Goal: Communication & Community: Answer question/provide support

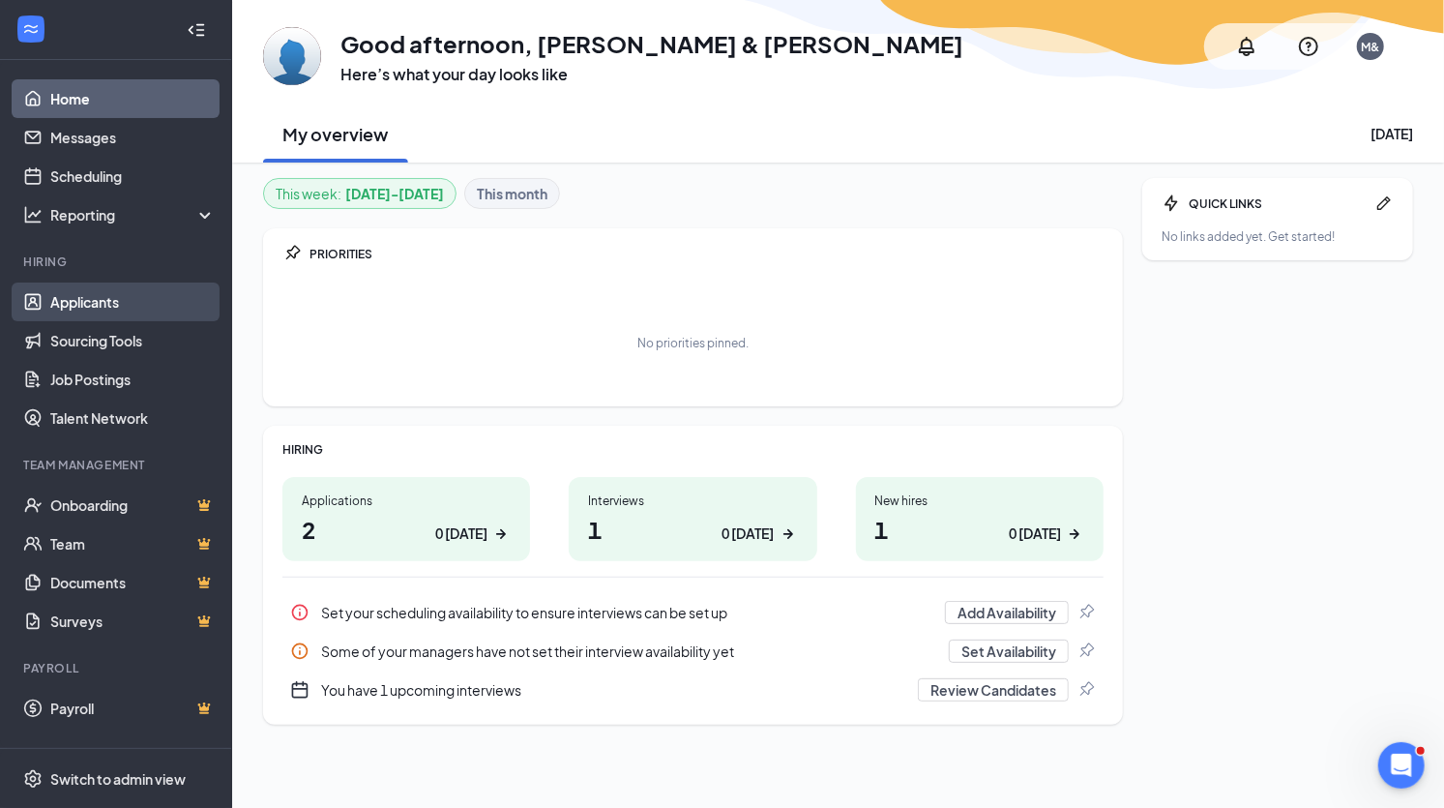
click at [122, 297] on link "Applicants" at bounding box center [132, 302] width 165 height 39
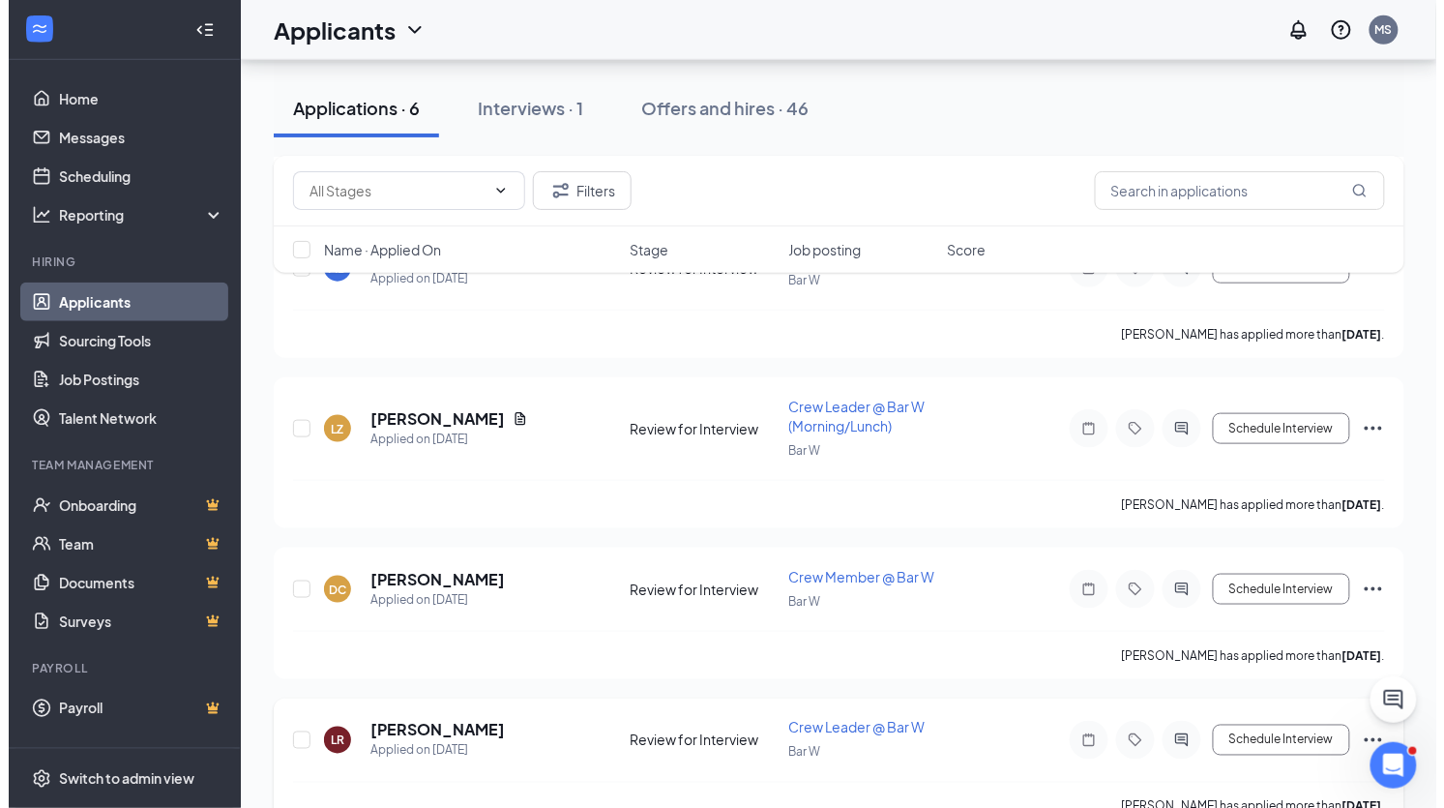
scroll to position [277, 0]
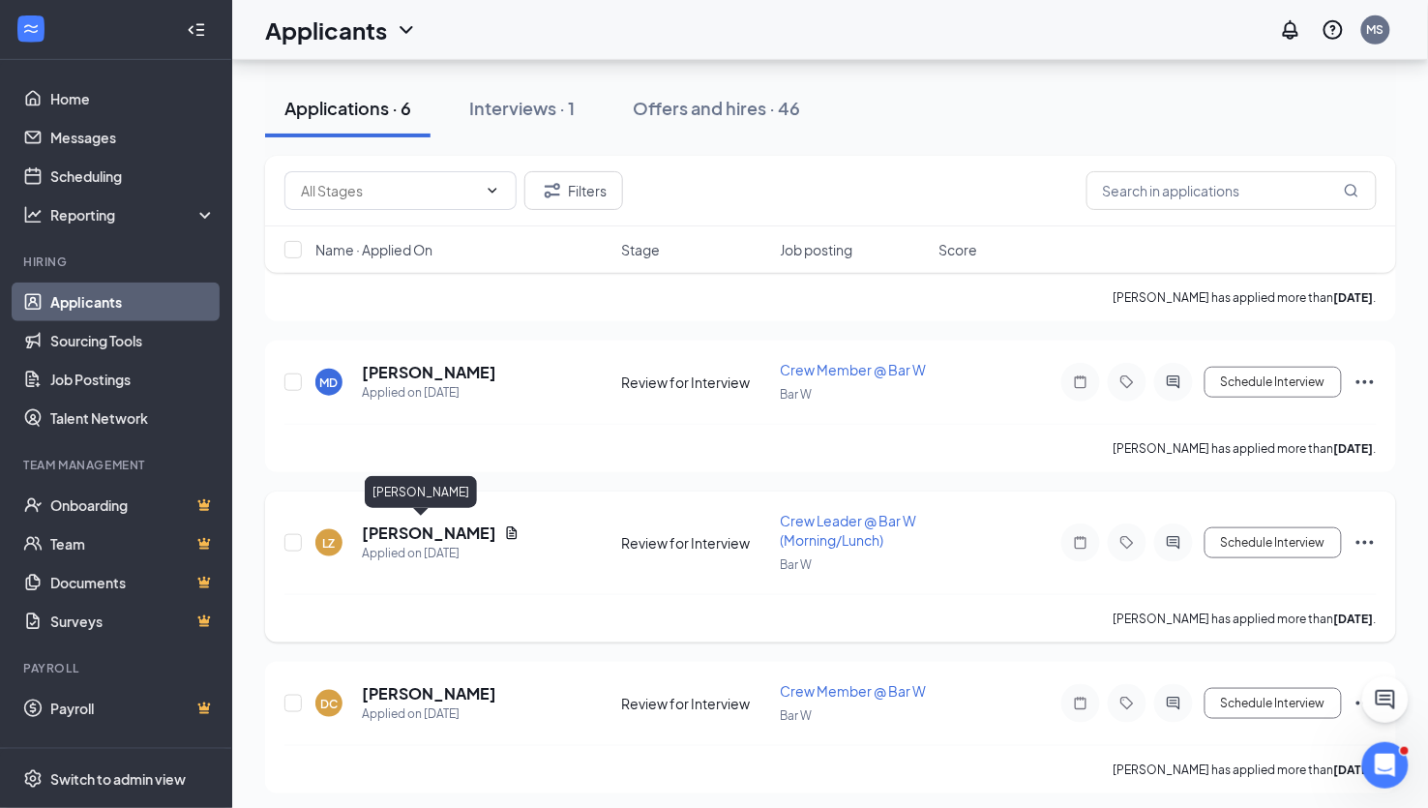
click at [403, 536] on h5 "[PERSON_NAME]" at bounding box center [429, 532] width 134 height 21
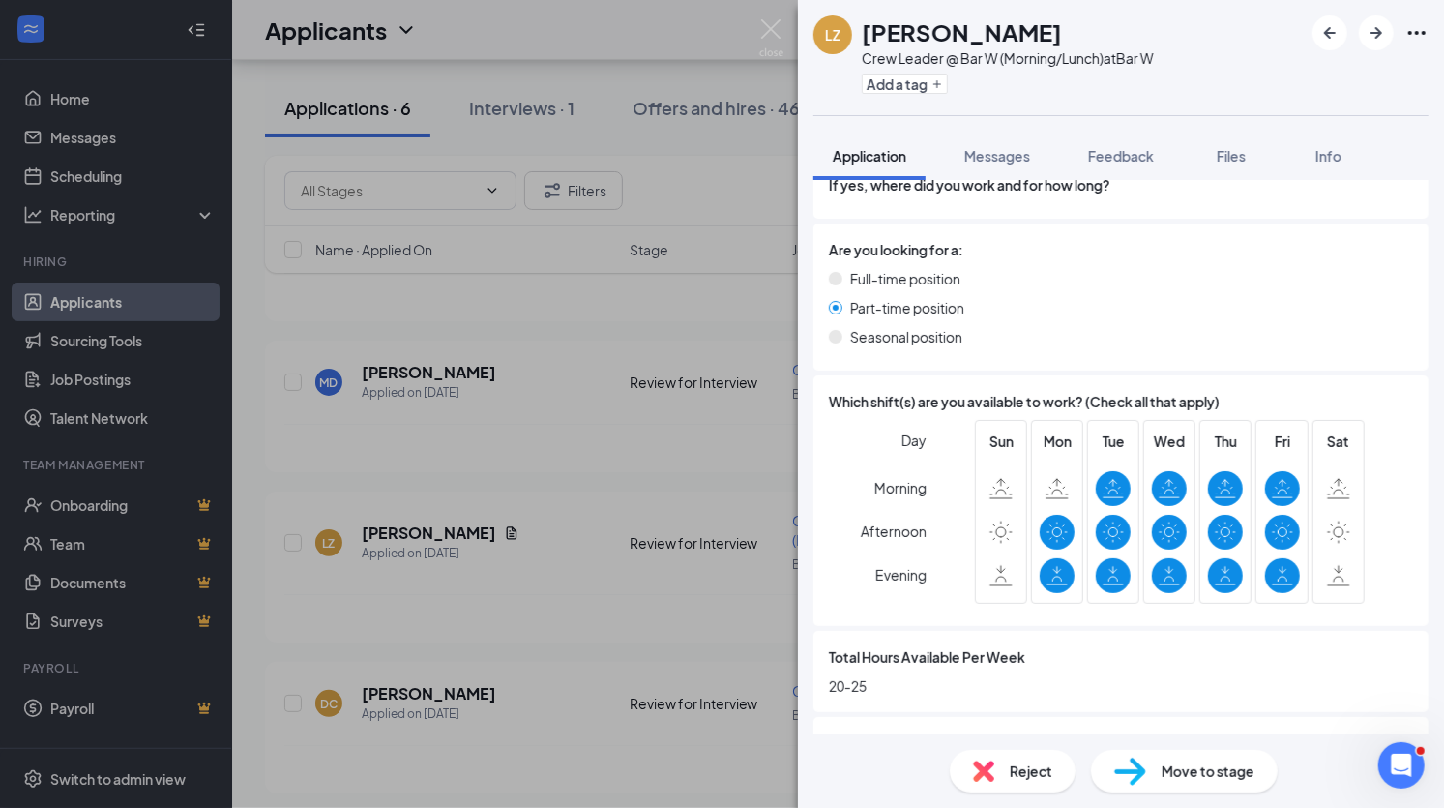
scroll to position [689, 0]
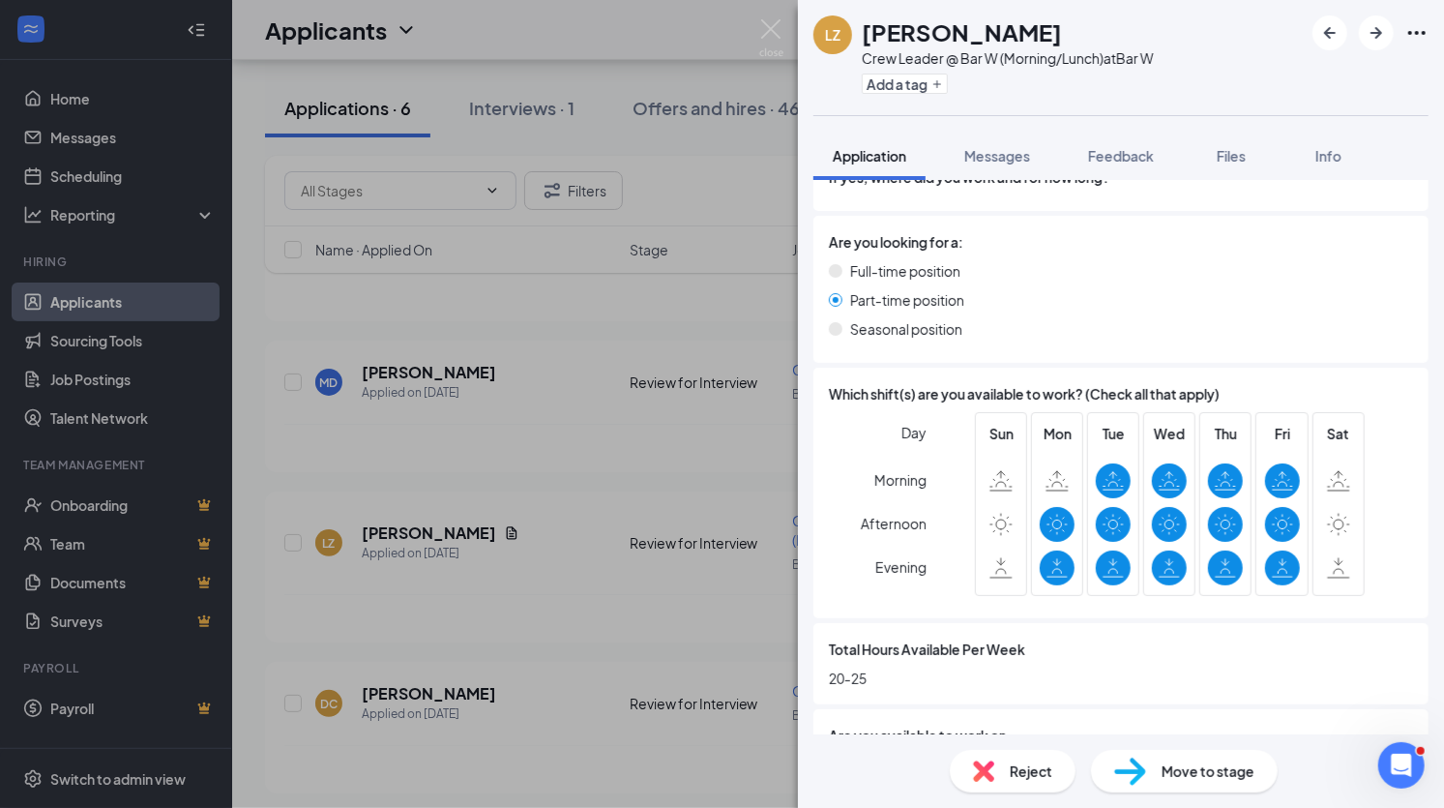
click at [1011, 478] on div at bounding box center [1001, 480] width 35 height 35
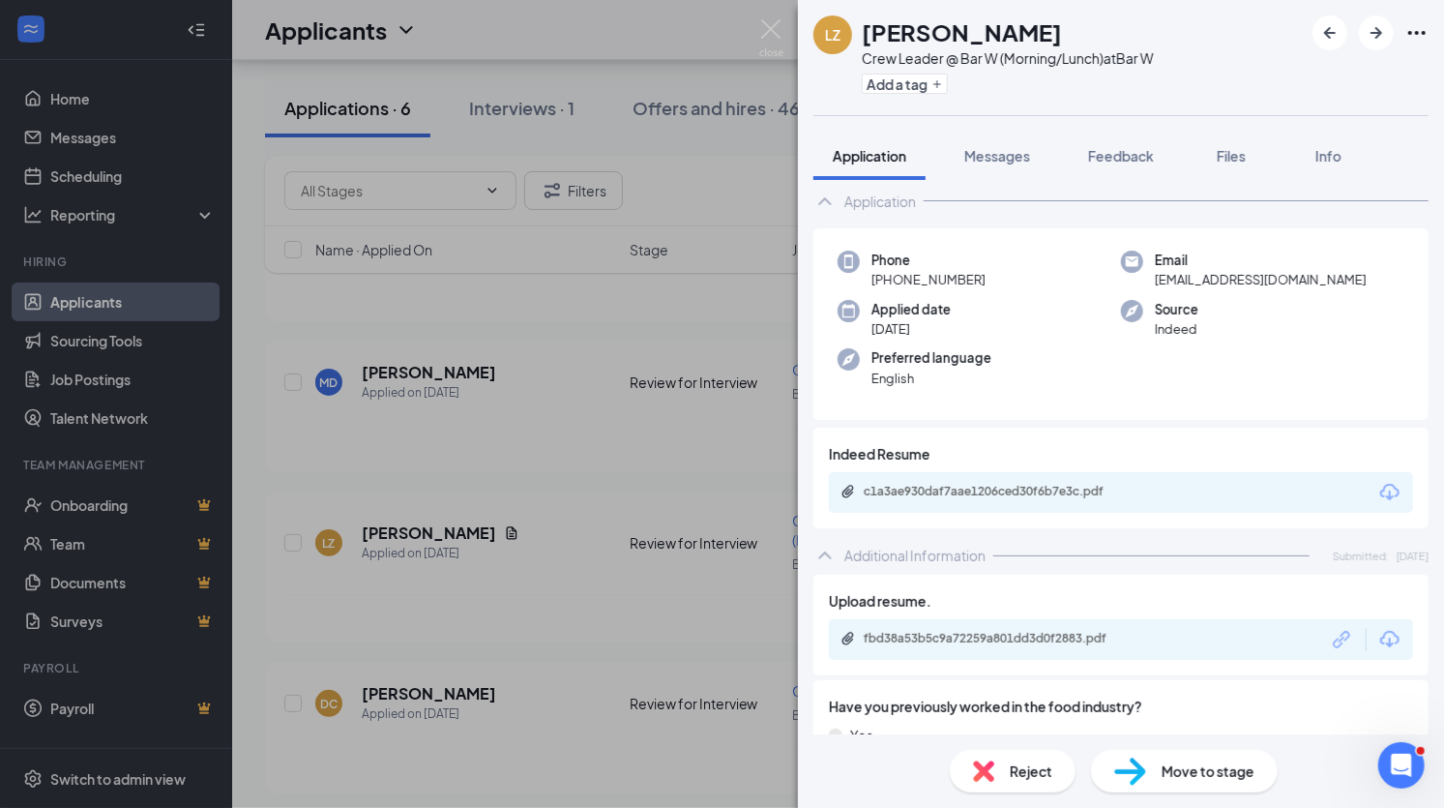
scroll to position [0, 0]
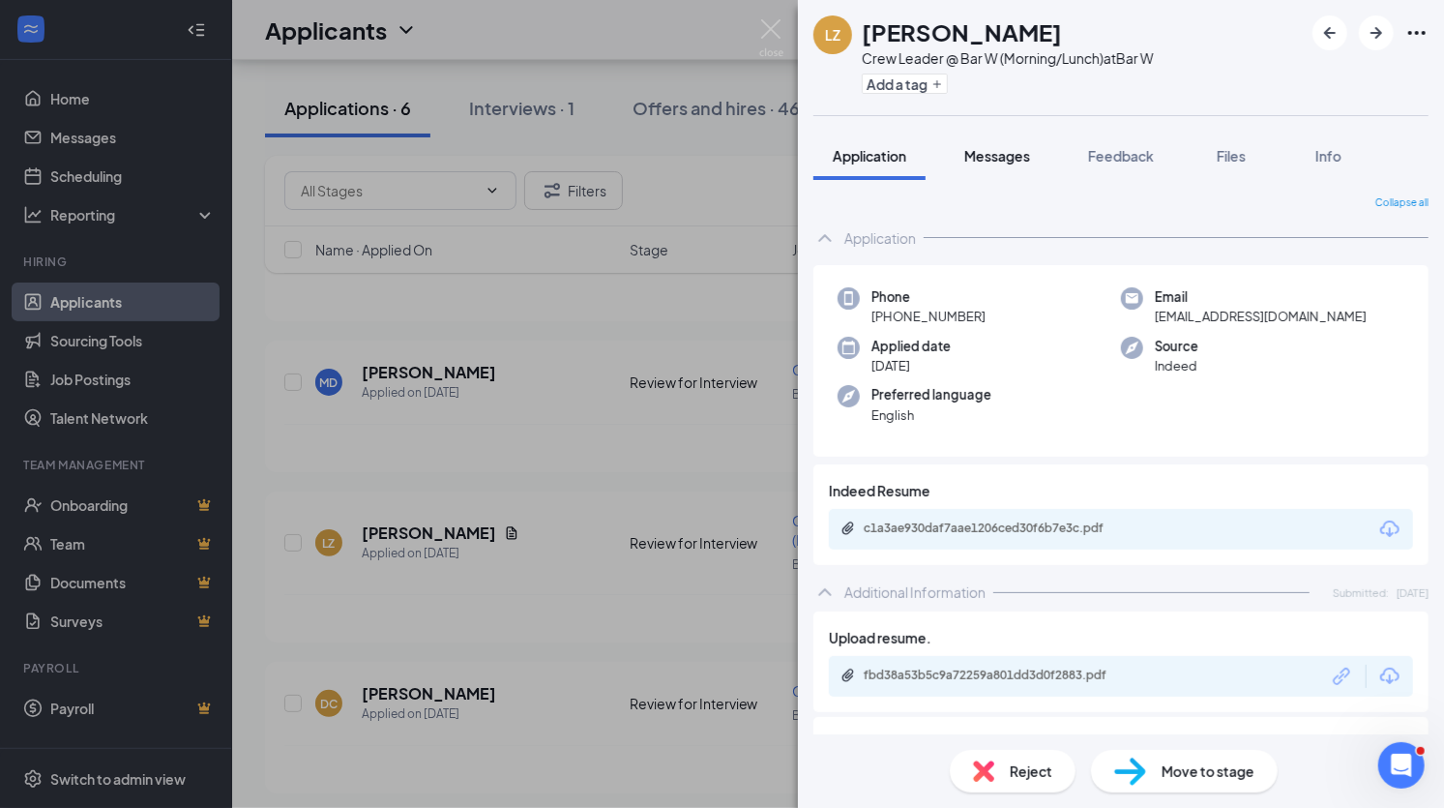
click at [996, 174] on button "Messages" at bounding box center [997, 156] width 104 height 48
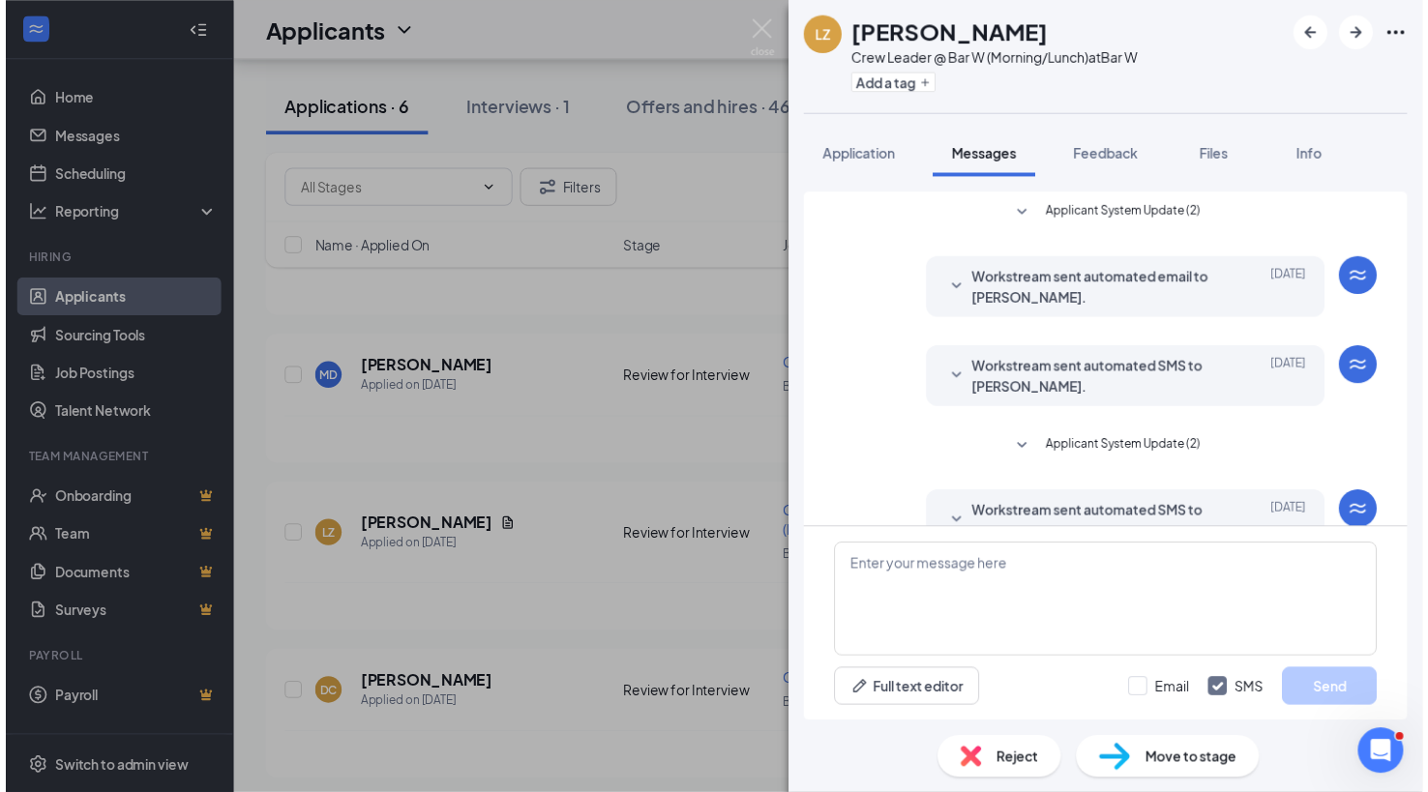
scroll to position [134, 0]
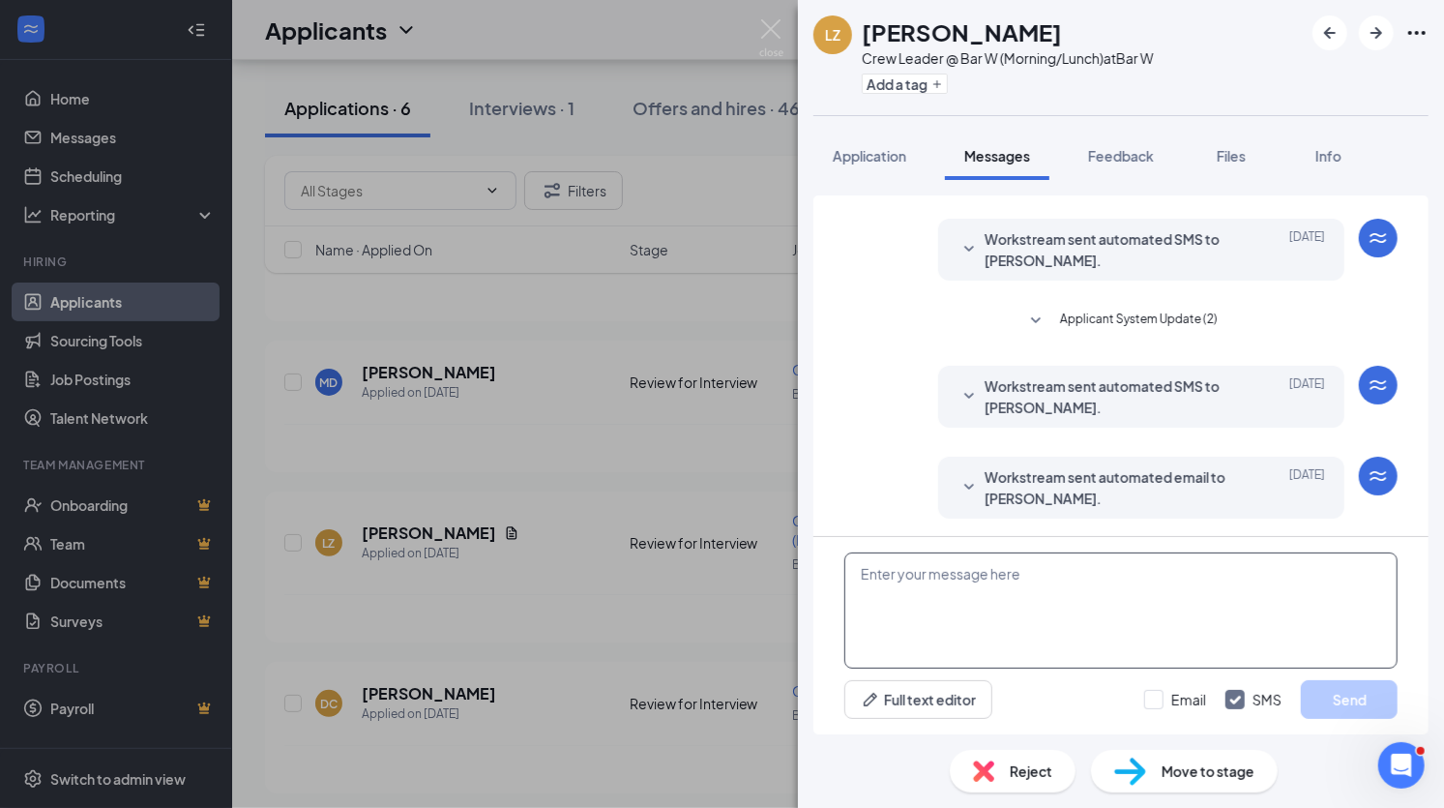
click at [947, 570] on textarea at bounding box center [1121, 610] width 553 height 116
type textarea "H"
click at [786, 22] on div "LZ [PERSON_NAME] Crew Leader @ Bar W (Morning/Lunch) at Bar W Add a tag Applica…" at bounding box center [722, 404] width 1444 height 808
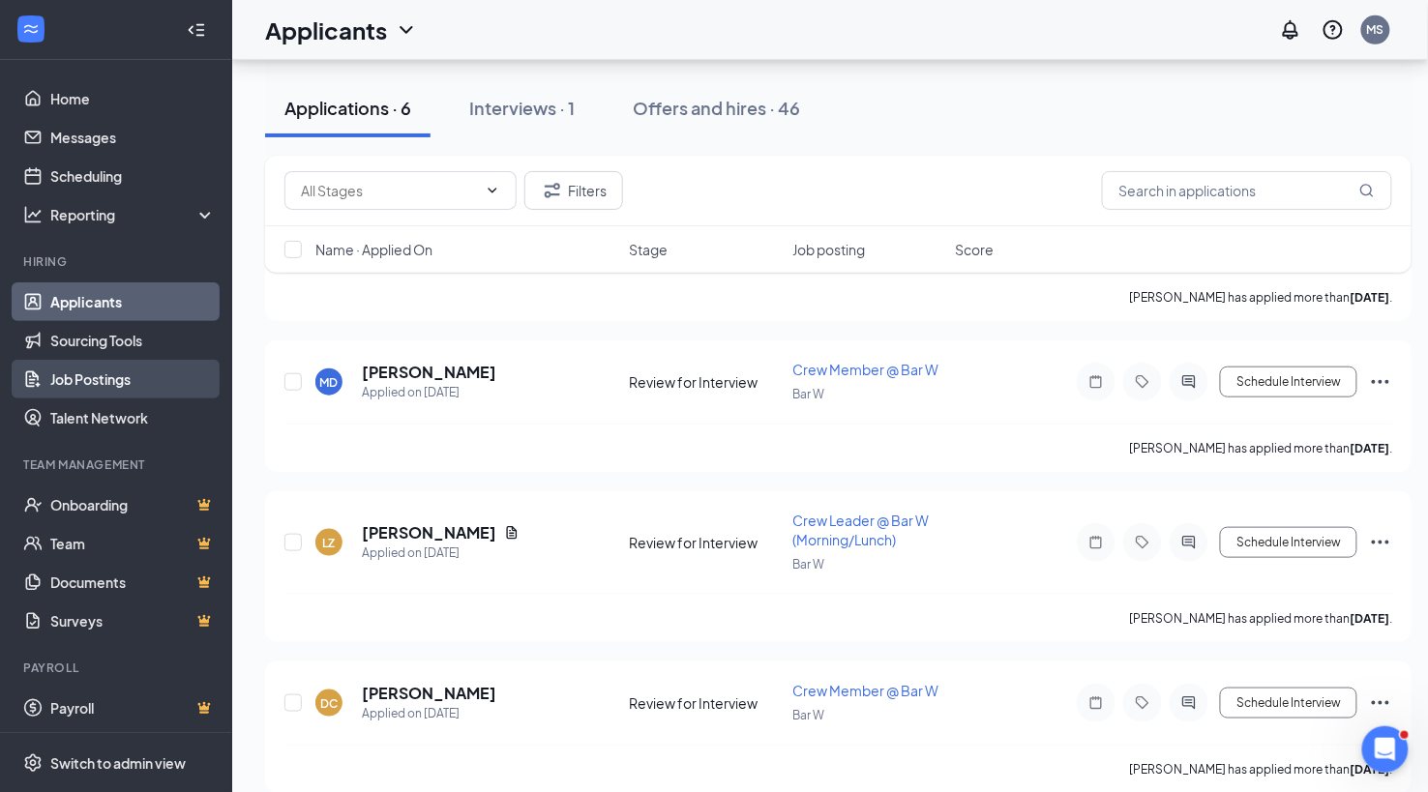
click at [110, 381] on link "Job Postings" at bounding box center [132, 379] width 165 height 39
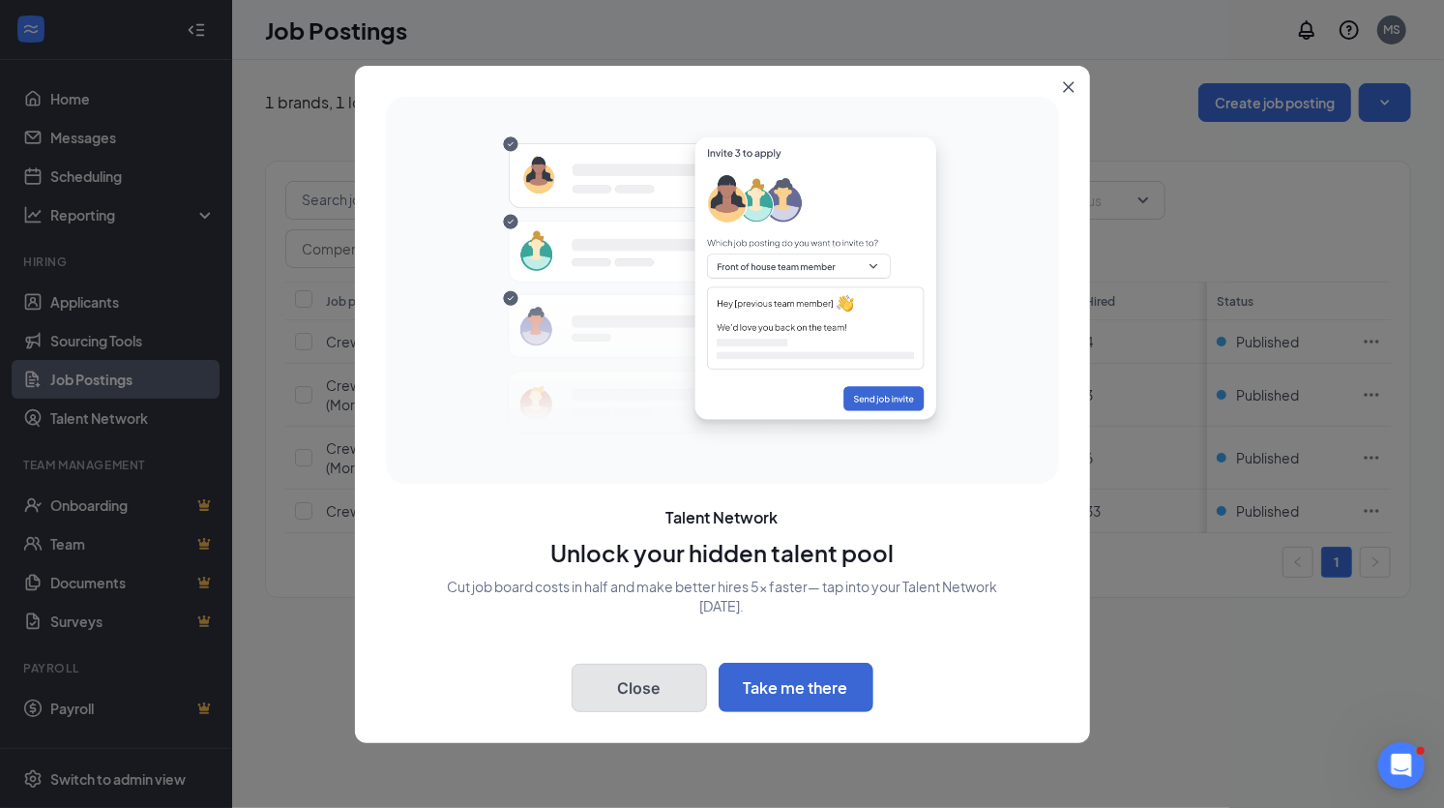
click at [661, 679] on button "Close" at bounding box center [639, 688] width 135 height 48
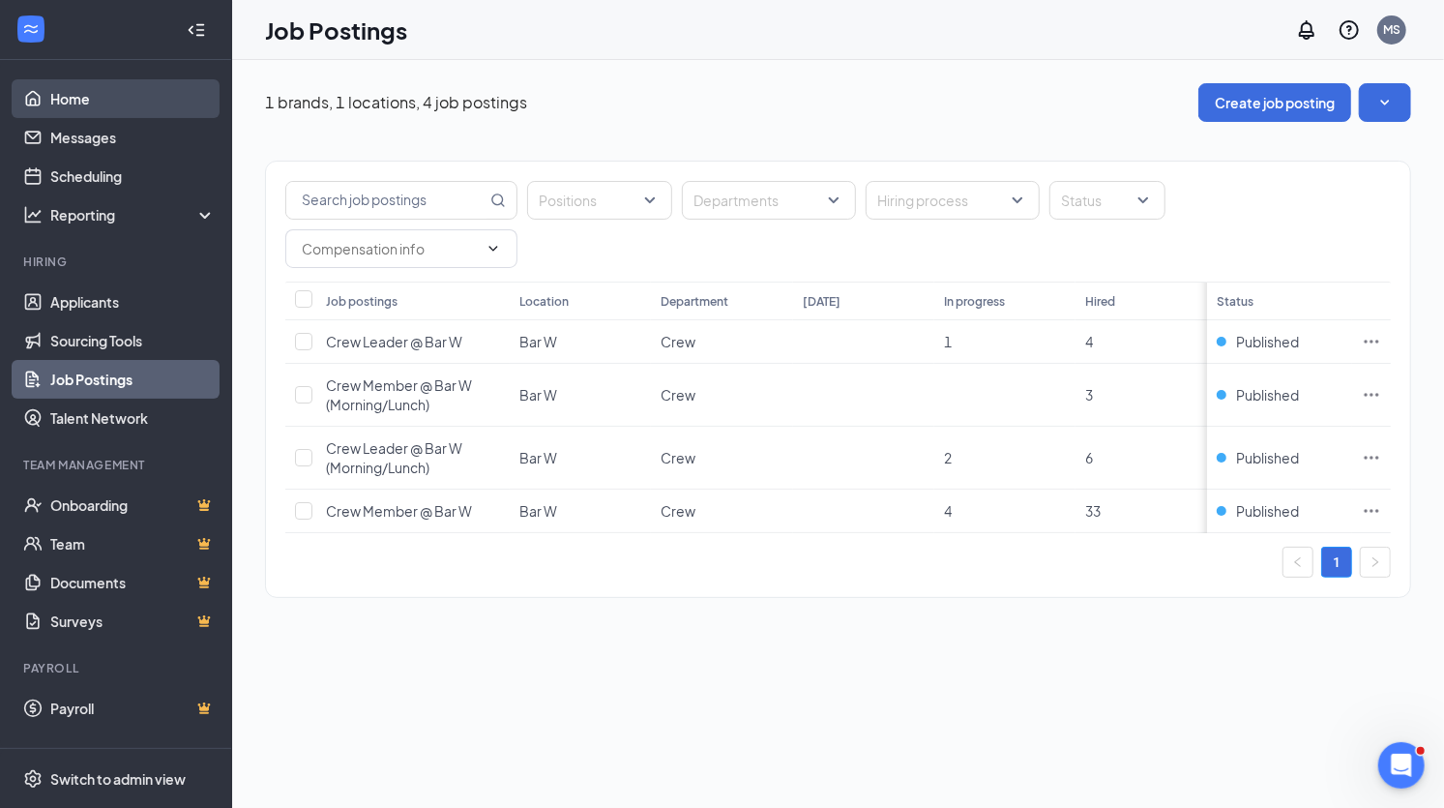
click at [97, 101] on link "Home" at bounding box center [132, 98] width 165 height 39
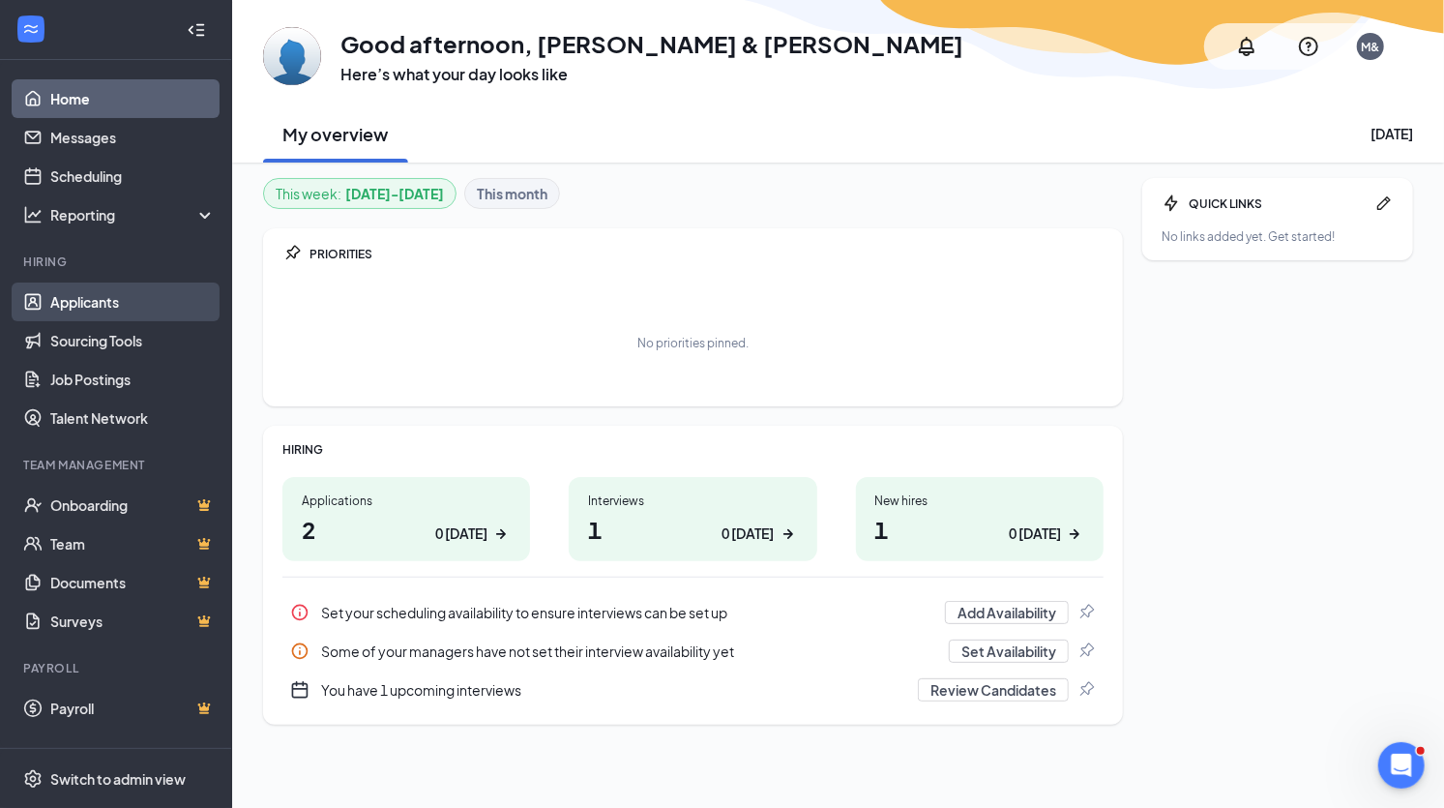
click at [106, 300] on link "Applicants" at bounding box center [132, 302] width 165 height 39
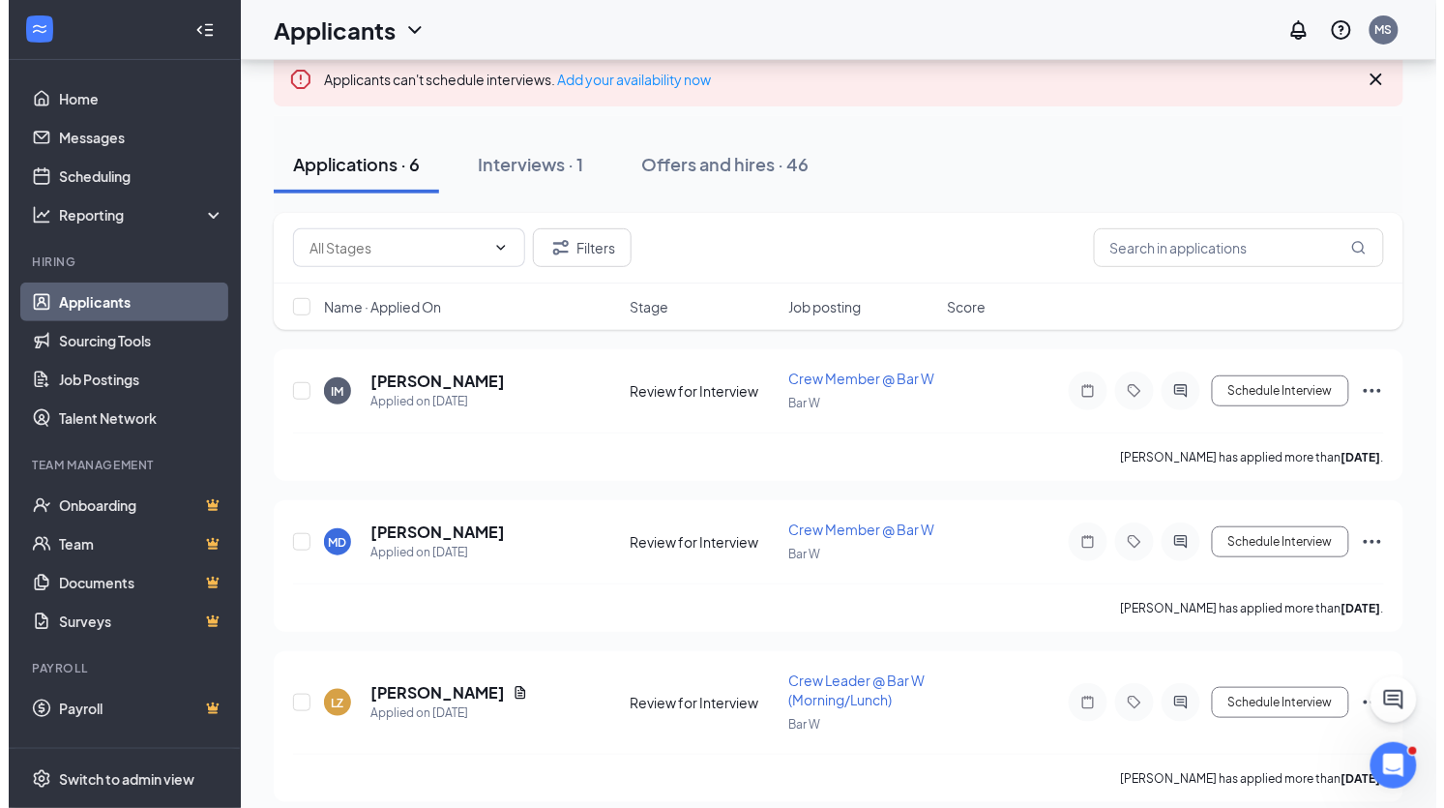
scroll to position [578, 0]
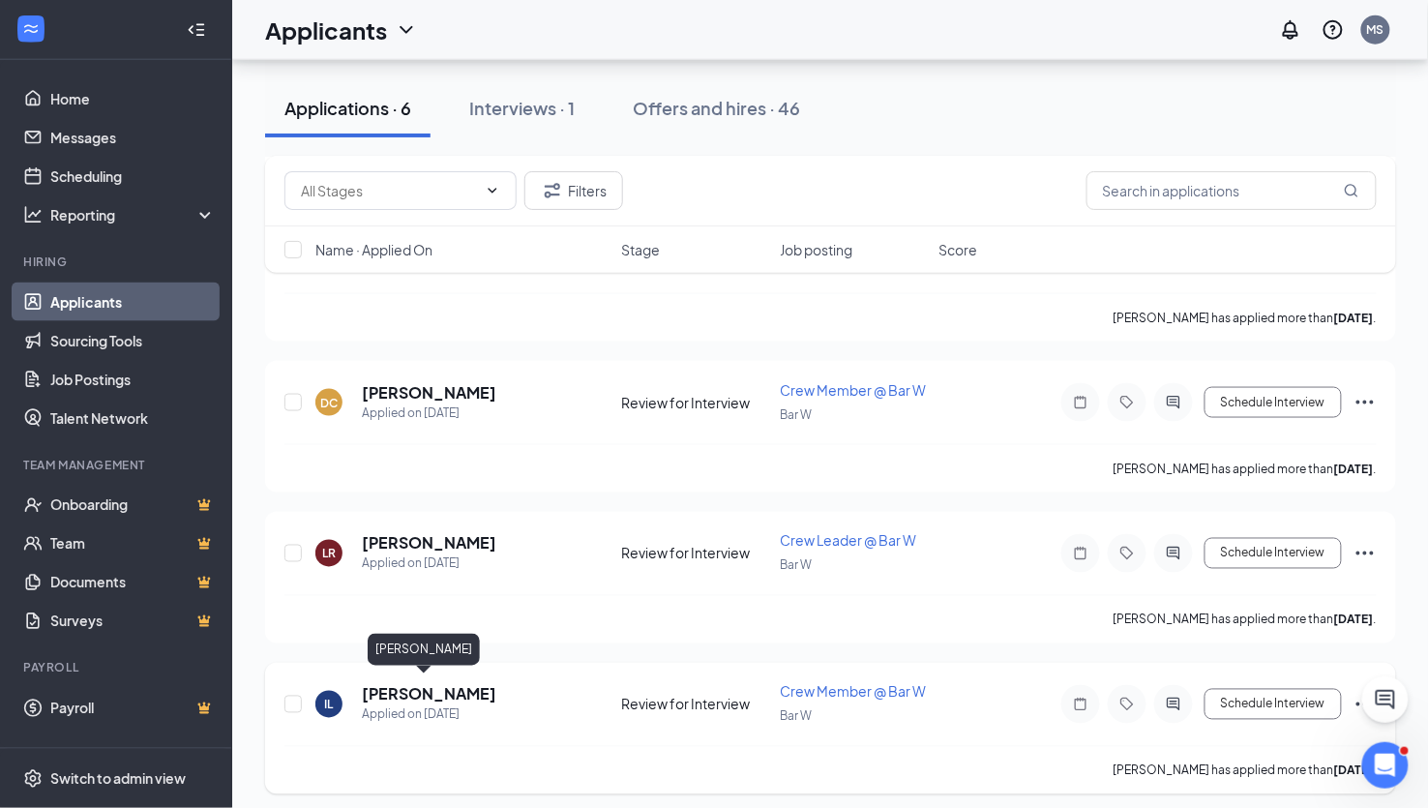
click at [415, 684] on h5 "[PERSON_NAME]" at bounding box center [429, 694] width 134 height 21
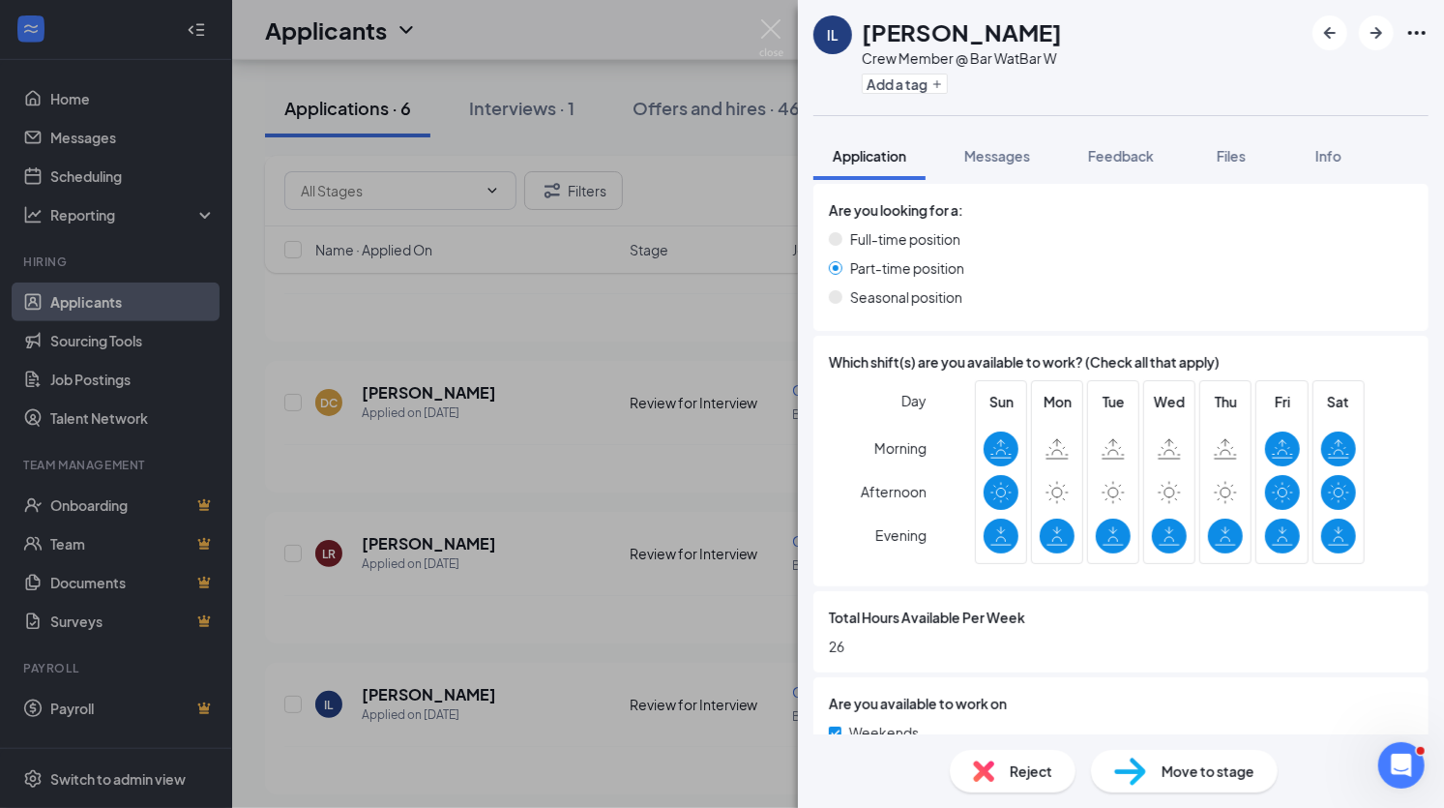
scroll to position [532, 0]
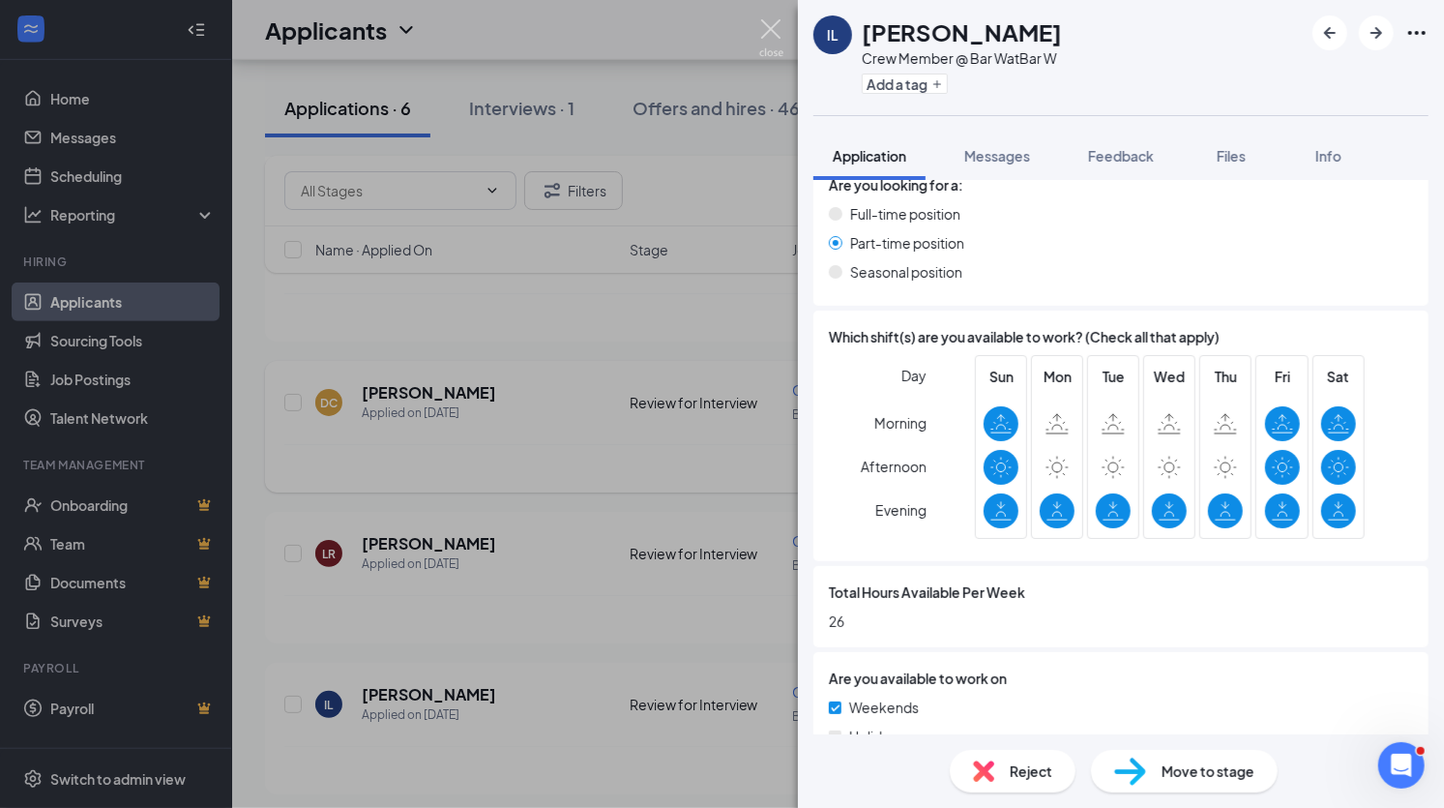
click at [776, 30] on img at bounding box center [771, 38] width 24 height 38
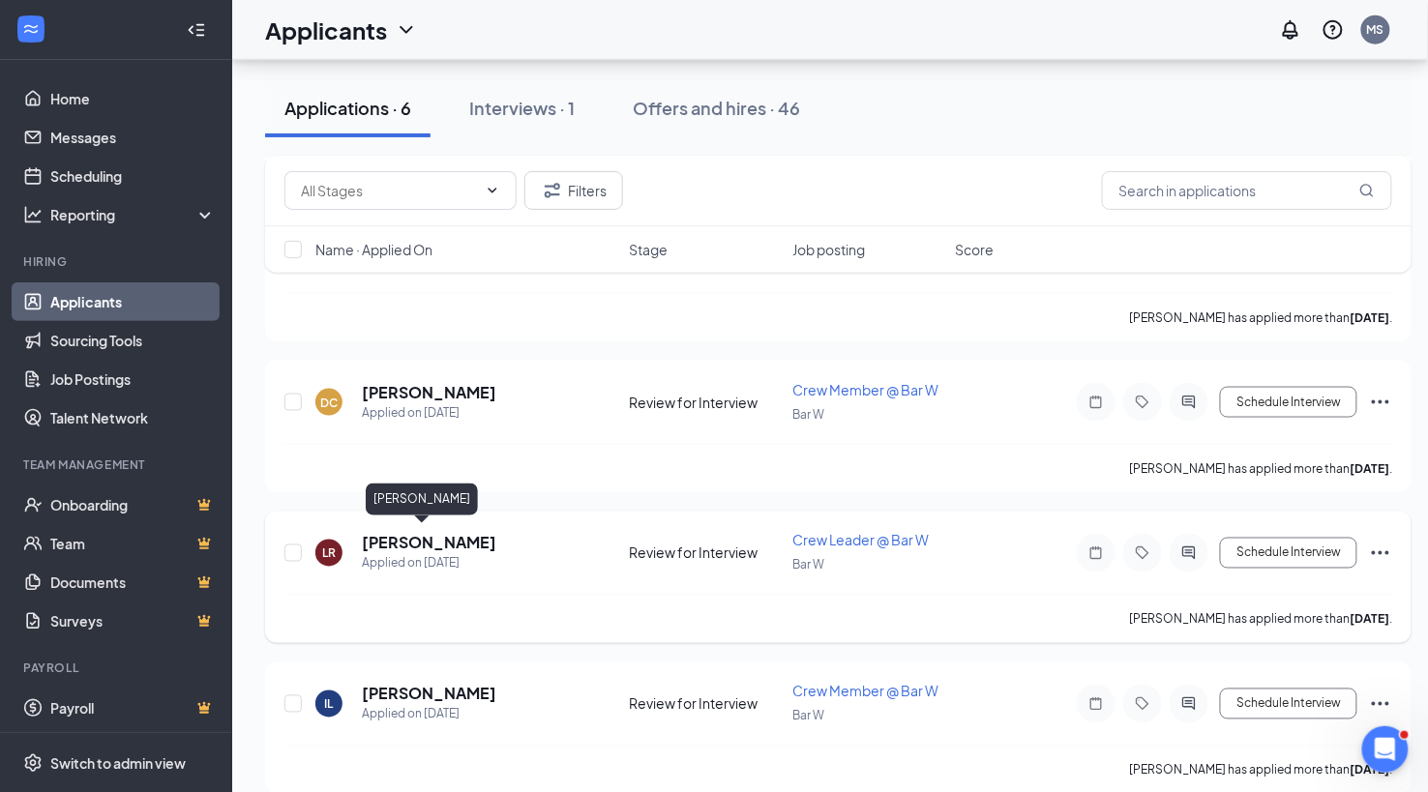
click at [399, 540] on h5 "[PERSON_NAME]" at bounding box center [429, 543] width 134 height 21
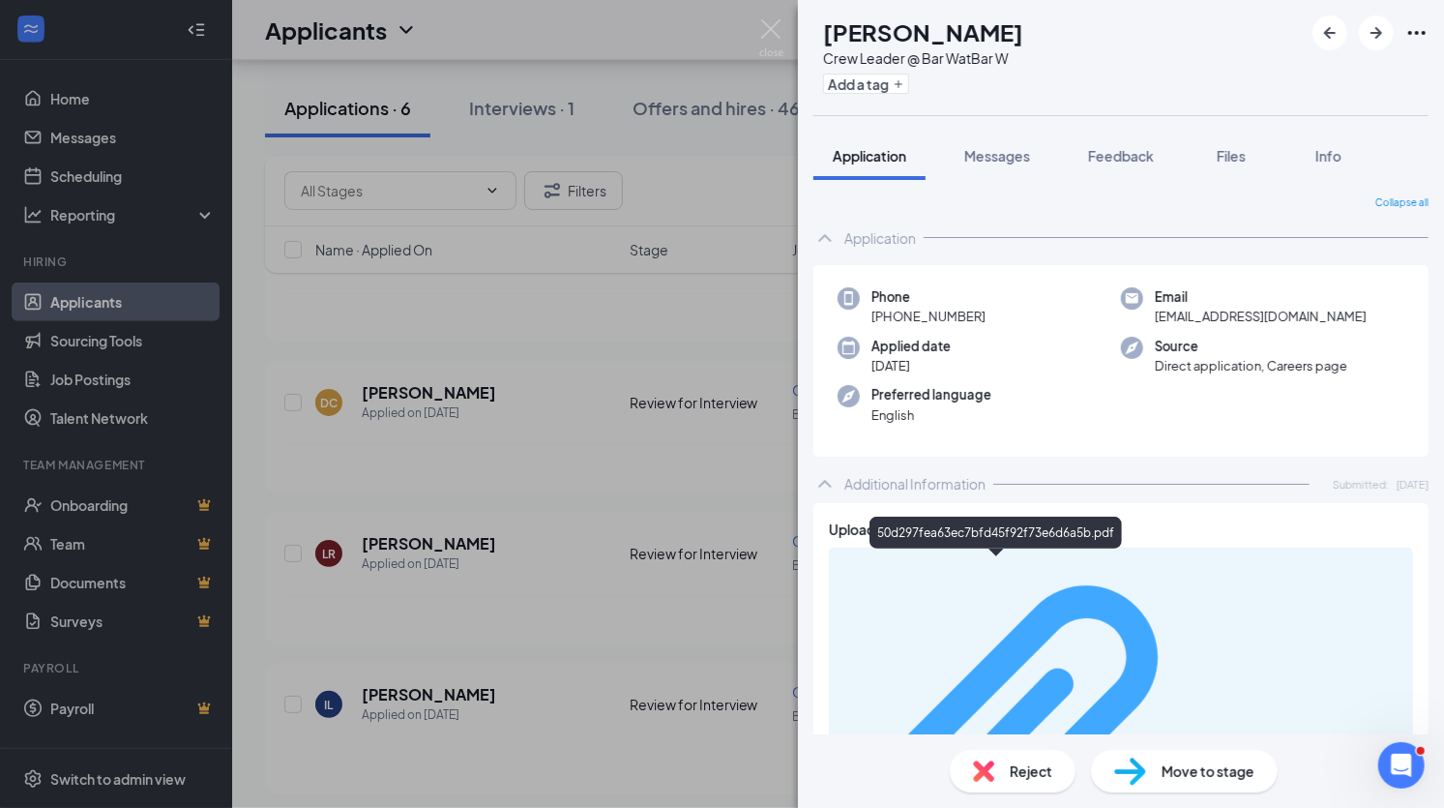
click at [1219, 738] on div "50d297fea63ec7bfd45f92f73e6d6a5b.pdf" at bounding box center [1310, 745] width 183 height 15
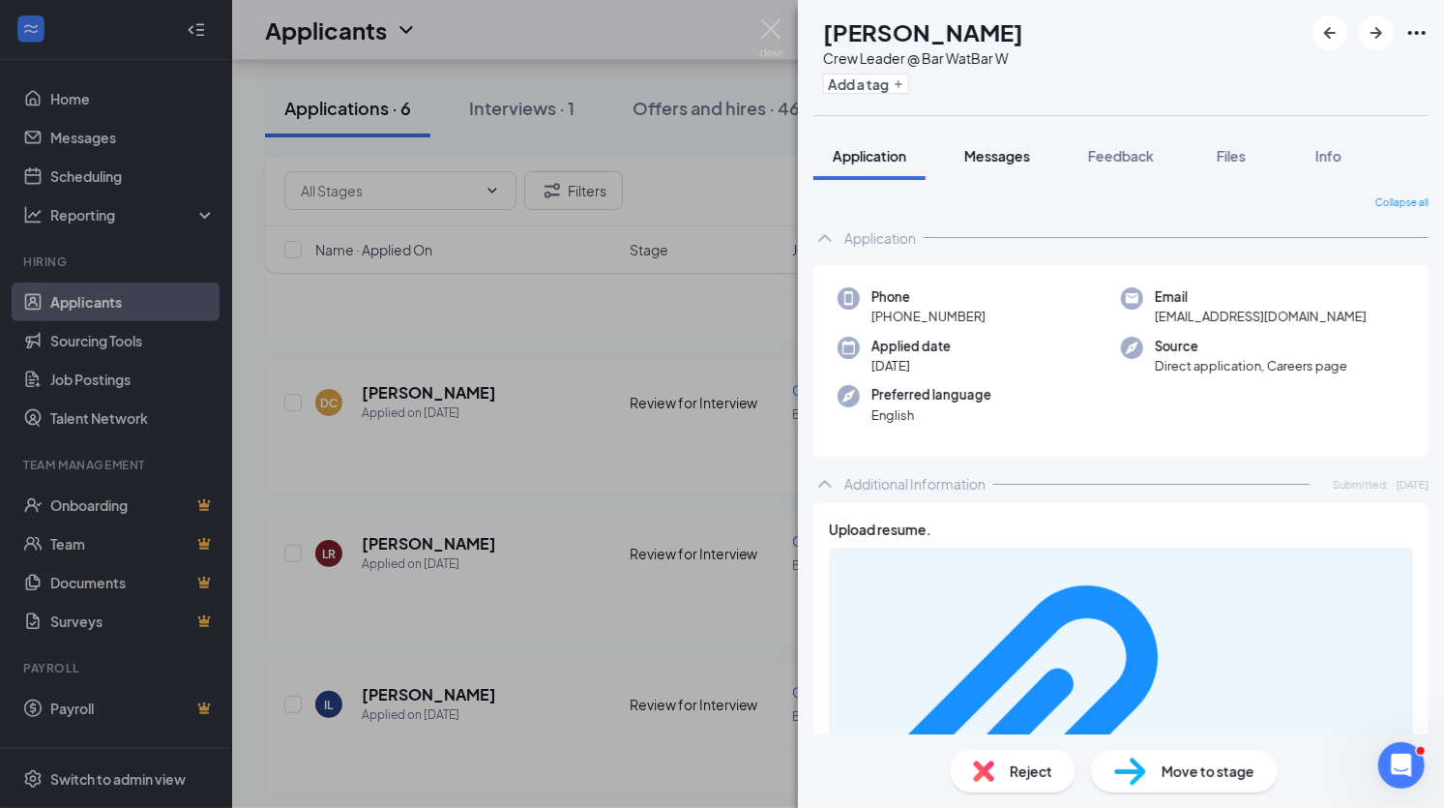
click at [997, 161] on span "Messages" at bounding box center [998, 155] width 66 height 17
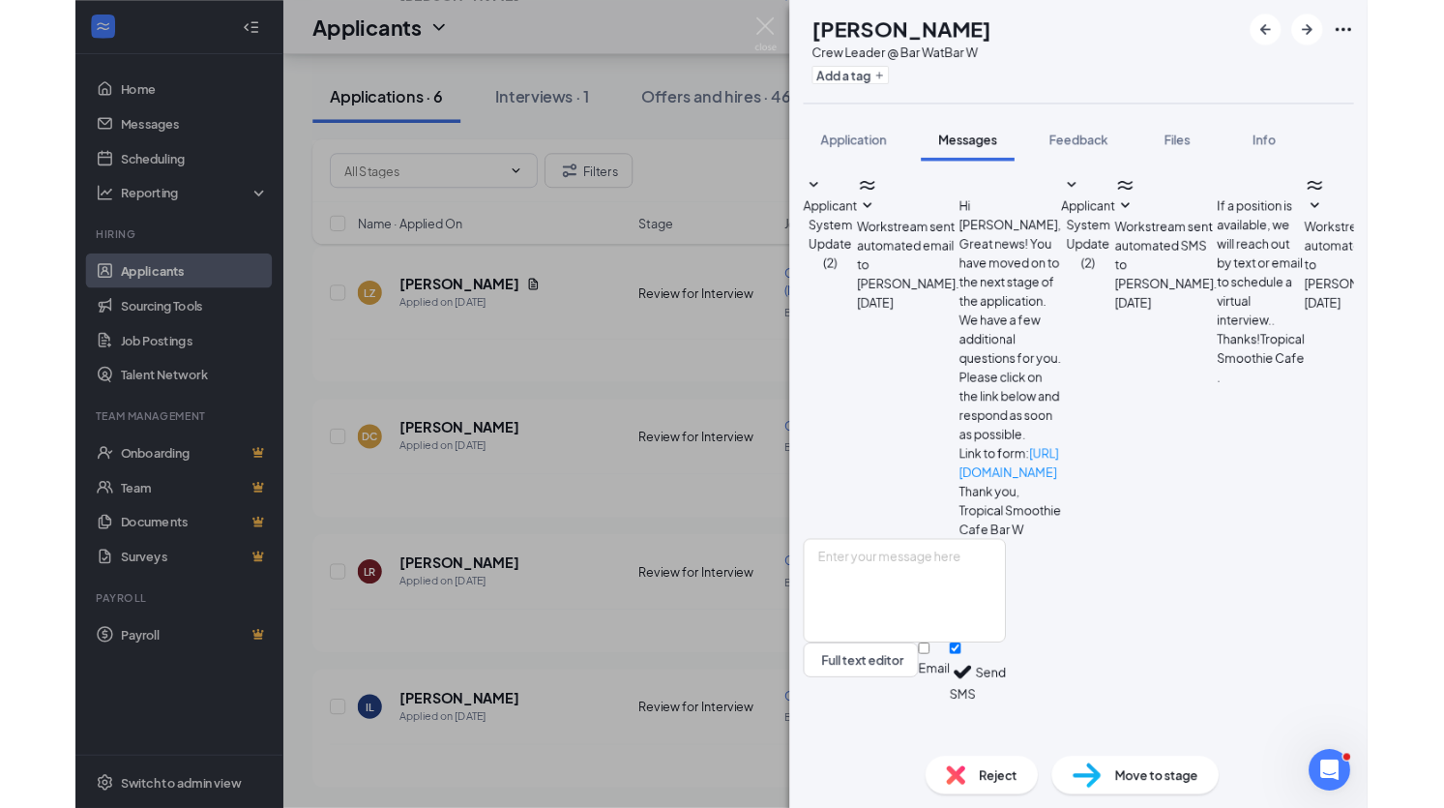
scroll to position [484, 0]
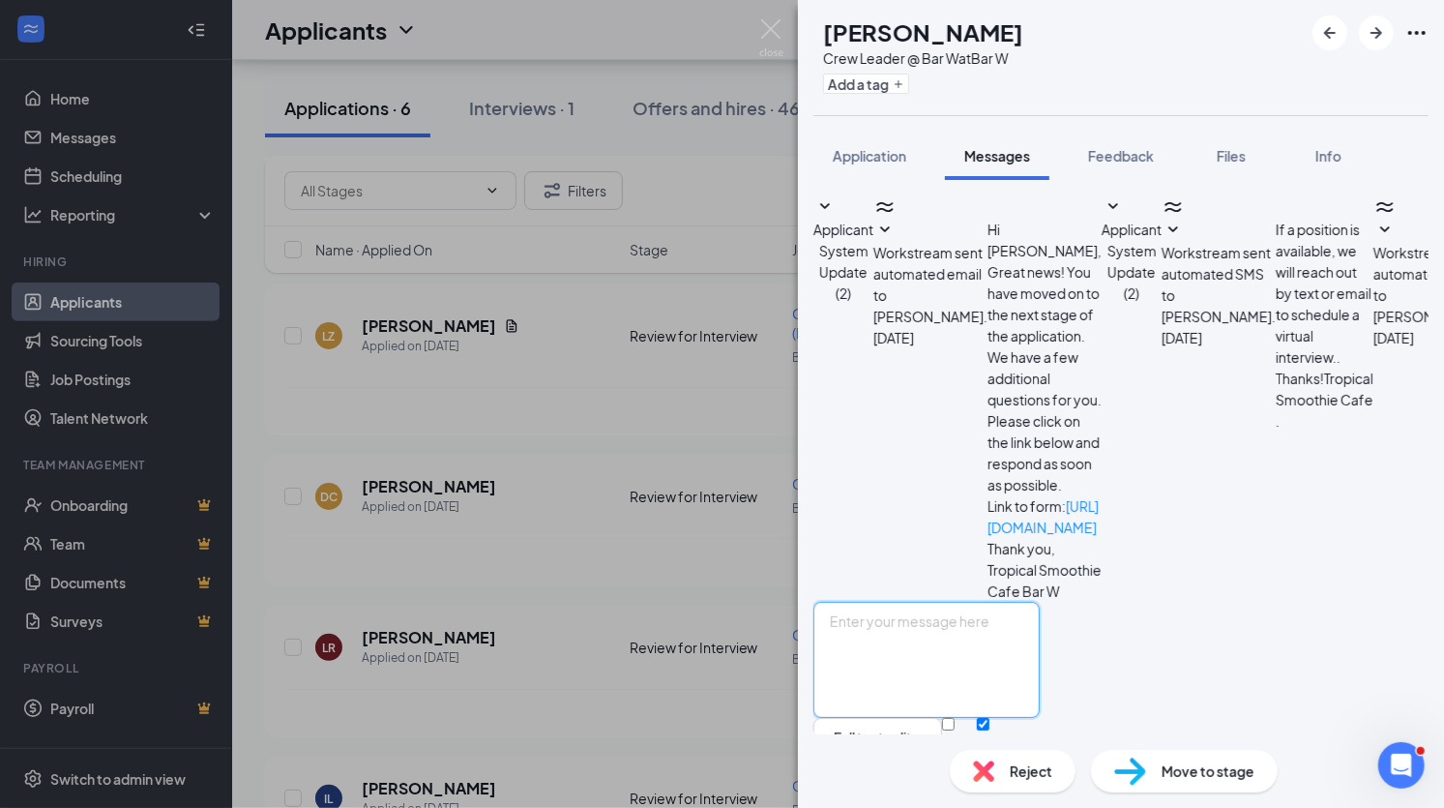
click at [979, 602] on textarea at bounding box center [927, 660] width 226 height 116
paste textarea "This is Tropical Smoothie Cafe Bar W - hope you are doing well! We have a posit…"
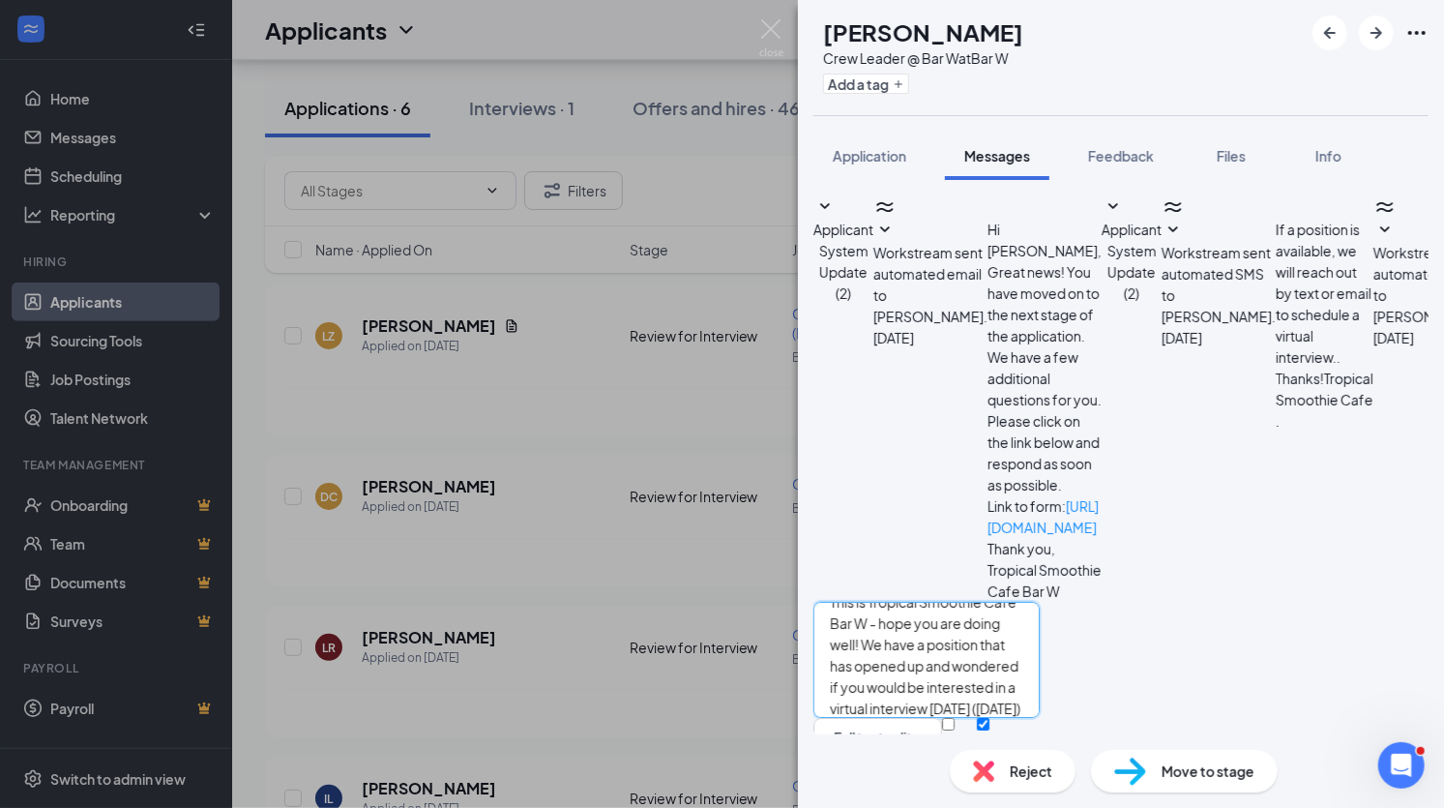
scroll to position [0, 0]
click at [860, 602] on textarea "This is Tropical Smoothie Cafe Bar W - hope you are doing well! We have a posit…" at bounding box center [927, 660] width 226 height 116
click at [1040, 602] on textarea "Hi Latia! This is Tropical Smoothie Cafe Bar W - hope you are doing well! We ha…" at bounding box center [927, 660] width 226 height 116
click at [1002, 647] on textarea "Hi Latia! This is Tropical Smoothie Cafe Bar W - hope you are doing well! We ha…" at bounding box center [927, 660] width 226 height 116
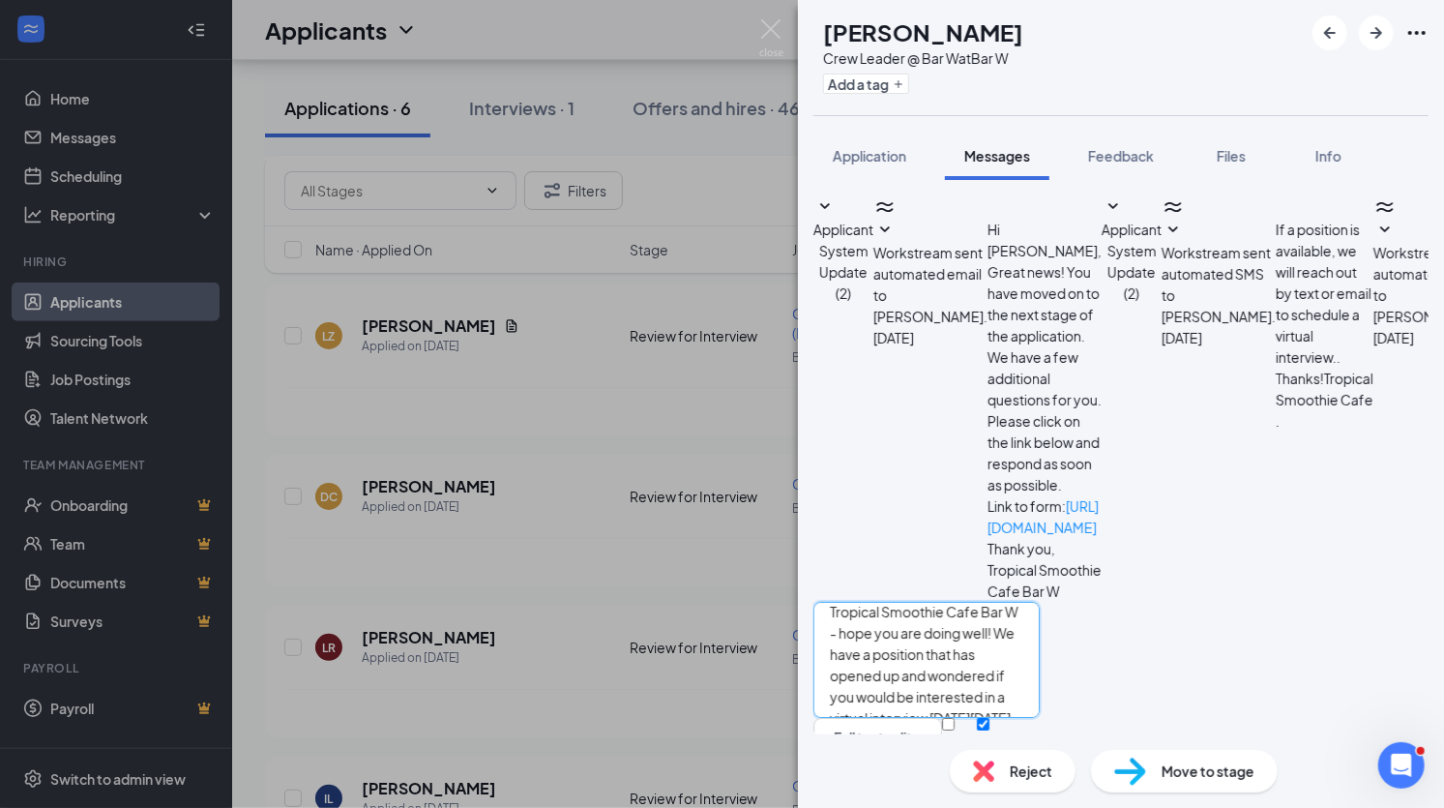
type textarea "Hi Latia! This is Tropical Smoothie Cafe Bar W - hope you are doing well! We ha…"
click at [955, 718] on input "Email" at bounding box center [948, 724] width 13 height 13
checkbox input "true"
click at [1040, 718] on button "Send" at bounding box center [1023, 754] width 34 height 73
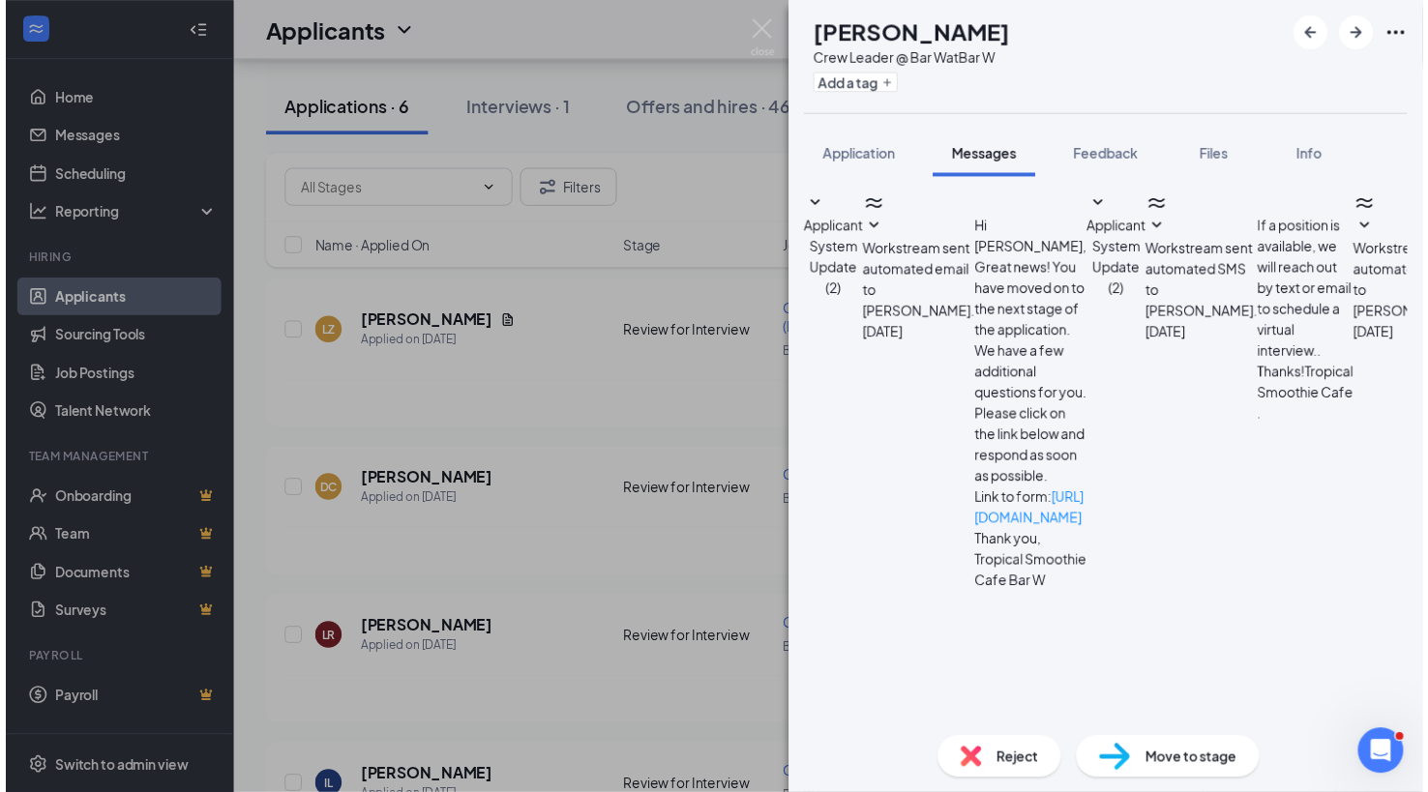
scroll to position [631, 0]
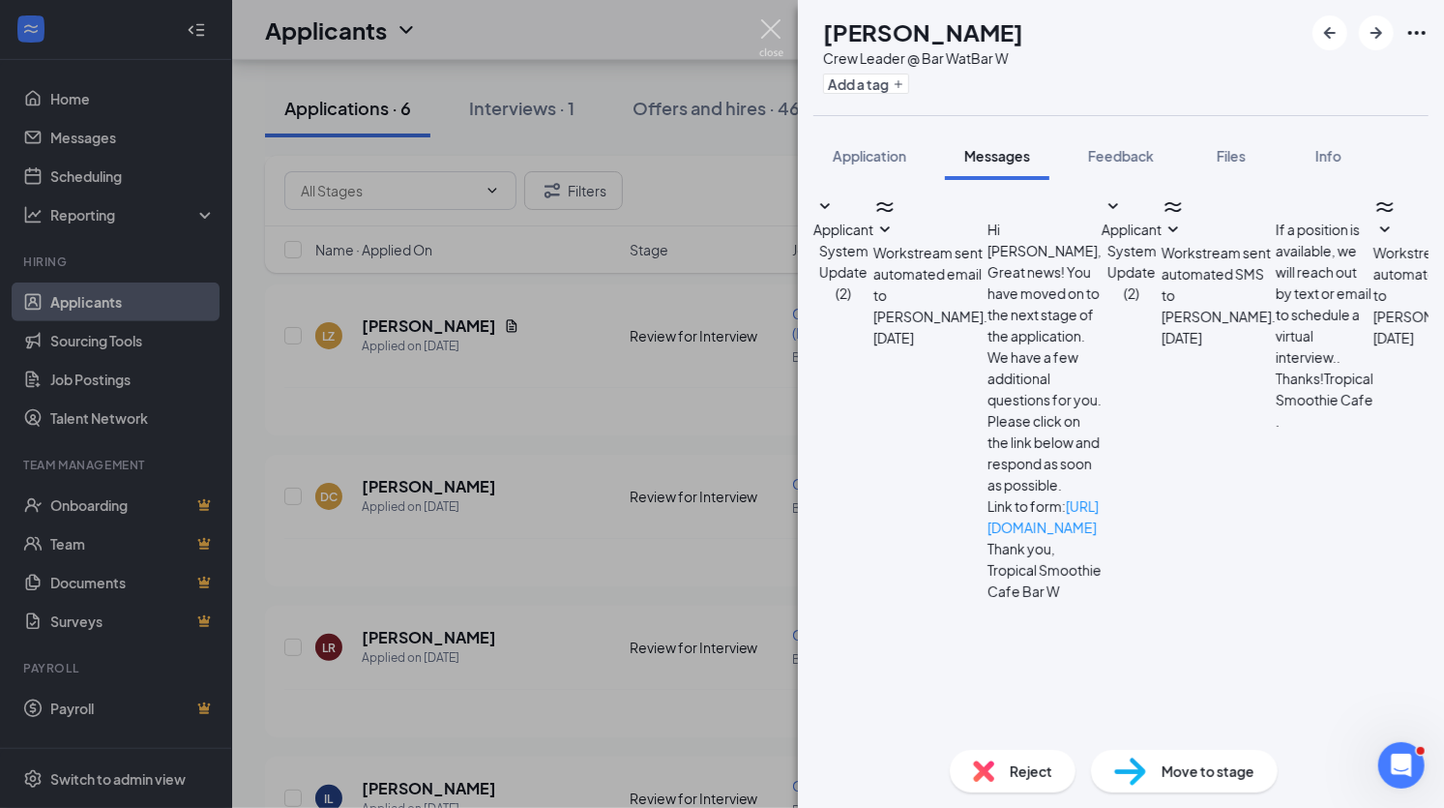
click at [773, 35] on img at bounding box center [771, 38] width 24 height 38
